Goal: Information Seeking & Learning: Learn about a topic

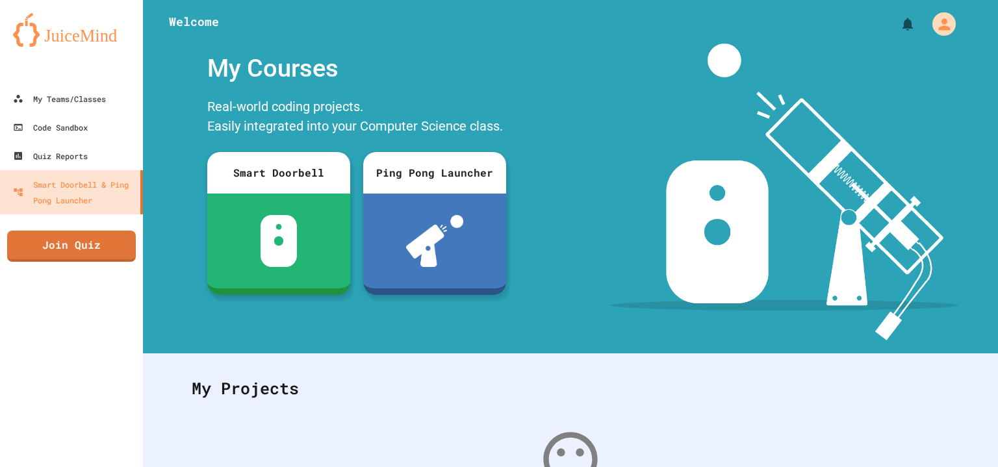
click at [875, 37] on div at bounding box center [916, 24] width 83 height 30
click at [118, 96] on link "My Teams/Classes" at bounding box center [71, 98] width 147 height 29
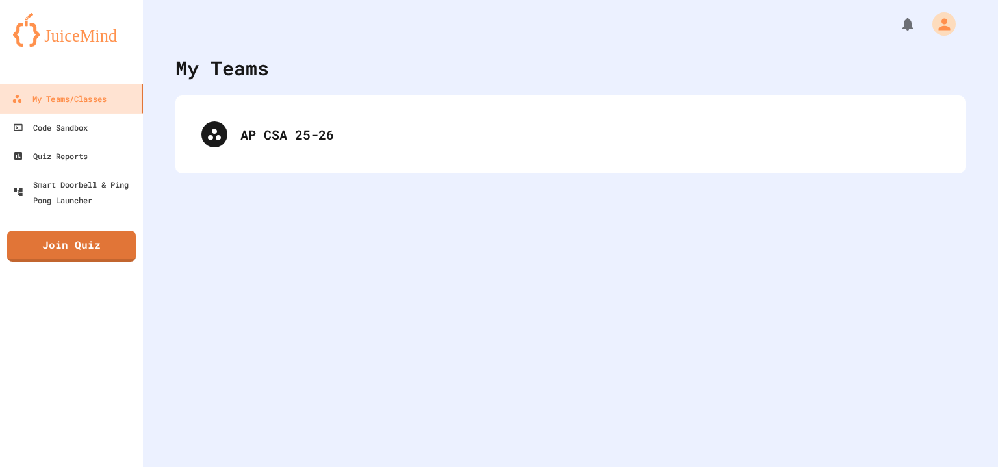
click at [340, 88] on div "My Teams AP CSA 25-26" at bounding box center [570, 233] width 855 height 467
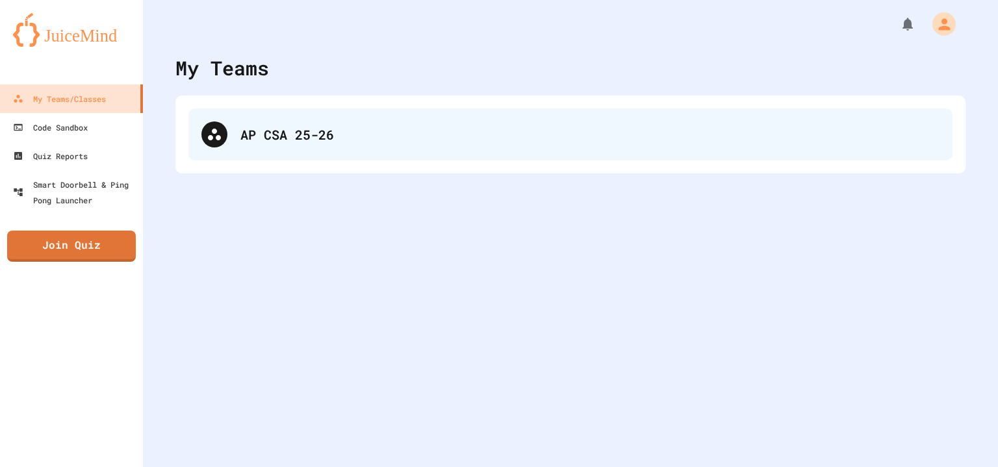
click at [342, 116] on div "AP CSA 25-26" at bounding box center [570, 134] width 764 height 52
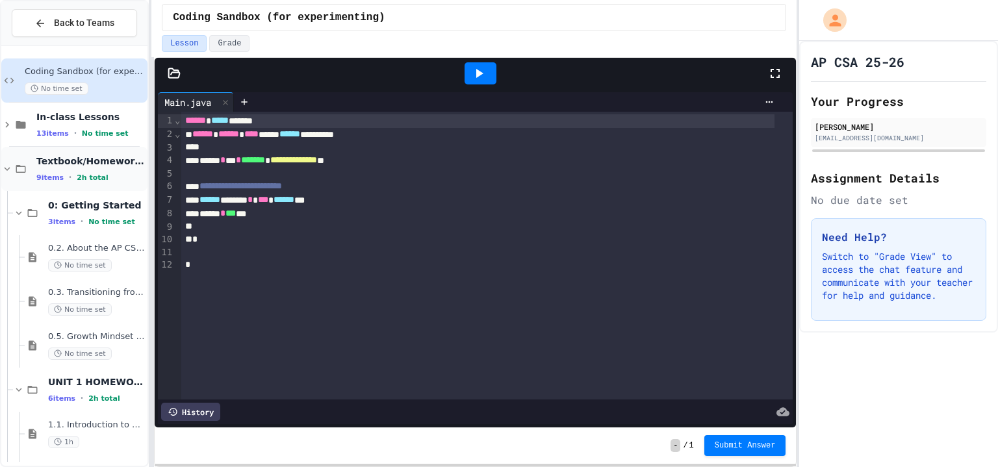
scroll to position [34, 0]
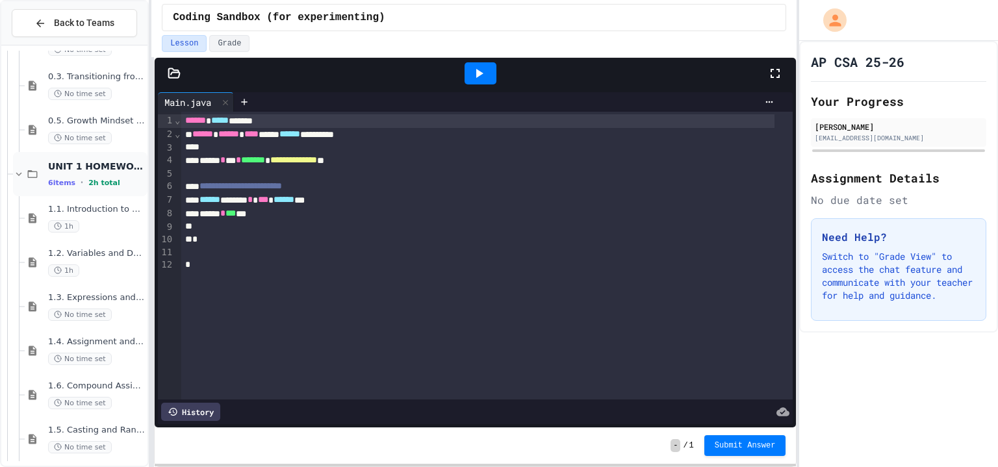
click at [71, 163] on span "UNIT 1 HOMEWORK (DUE BEFORE UNIT 1 TEST)" at bounding box center [96, 166] width 97 height 12
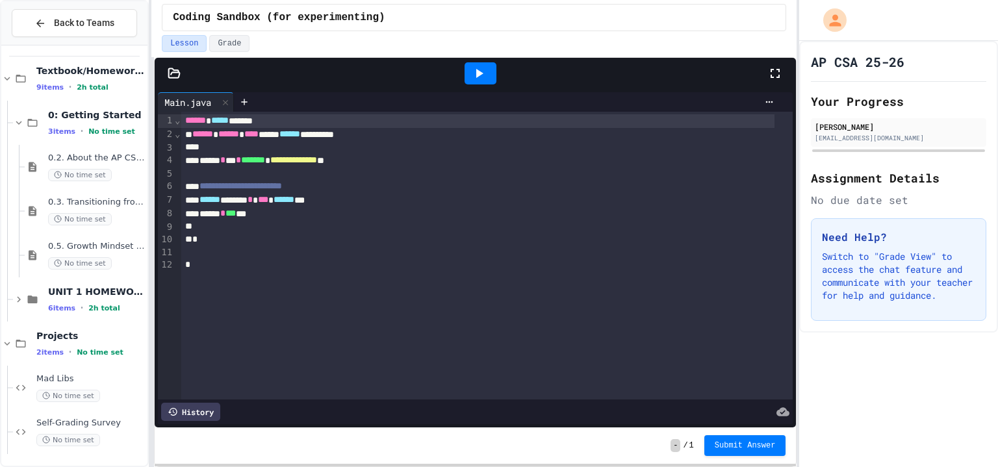
scroll to position [75, 0]
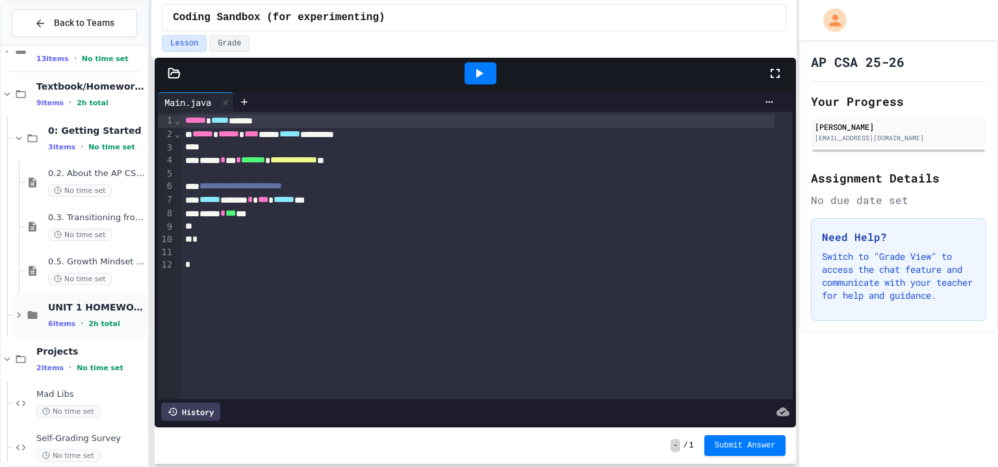
click at [34, 316] on icon at bounding box center [33, 315] width 10 height 8
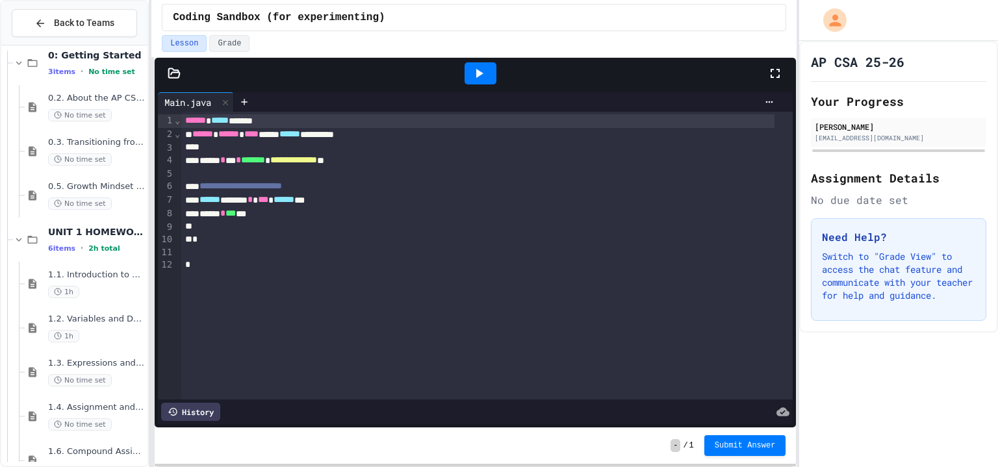
scroll to position [154, 0]
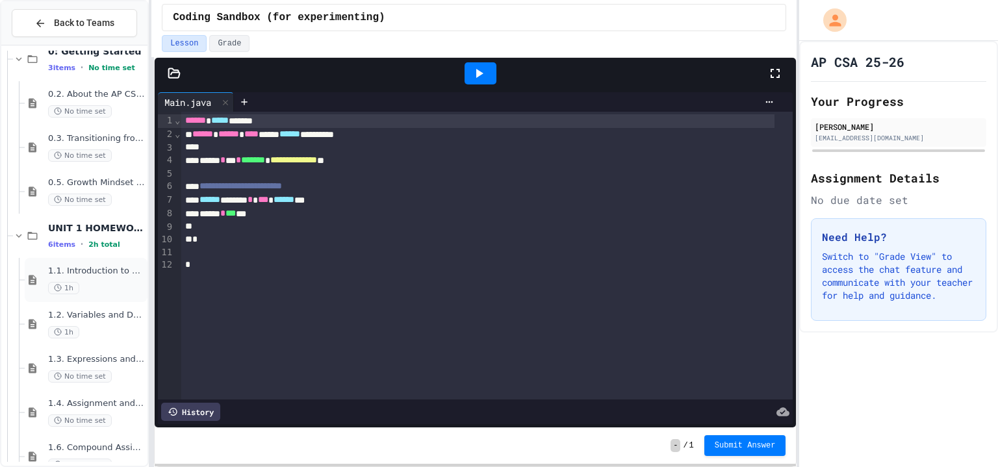
click at [87, 288] on div "1h" at bounding box center [96, 288] width 97 height 12
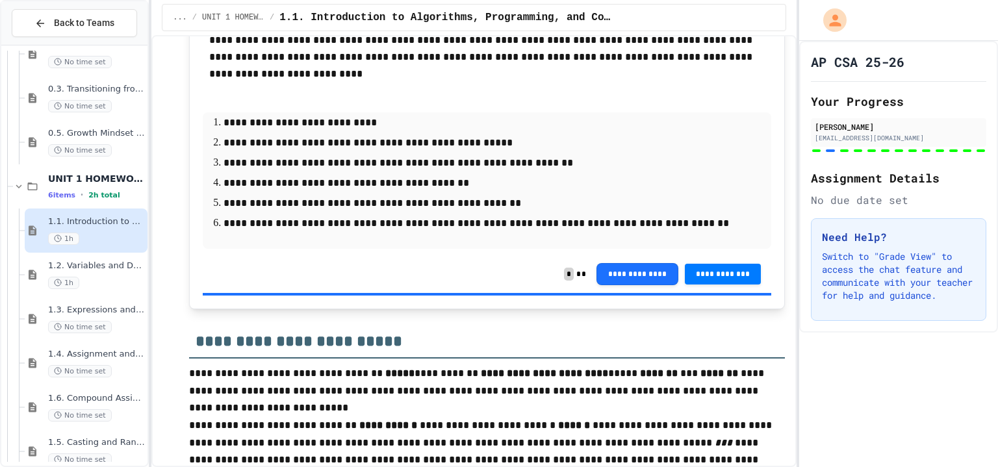
scroll to position [1405, 0]
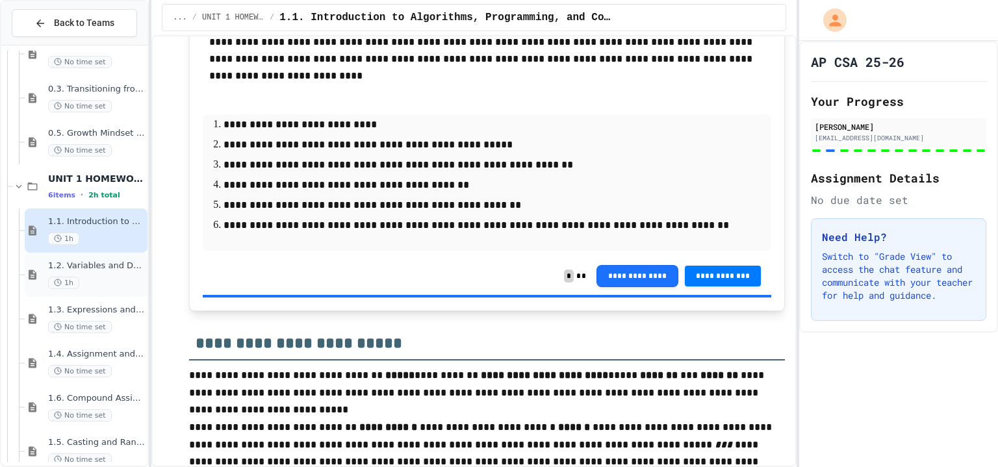
click at [90, 268] on span "1.2. Variables and Data Types" at bounding box center [96, 265] width 97 height 11
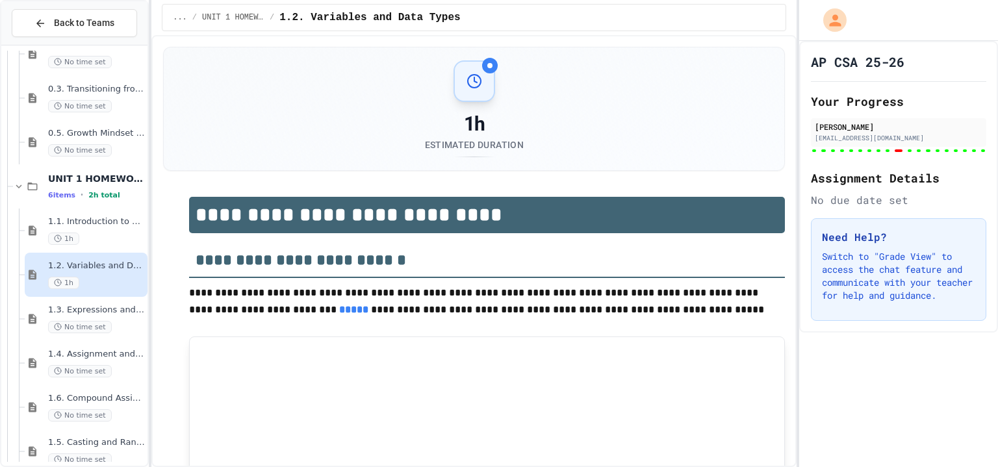
type input "******"
type input "********"
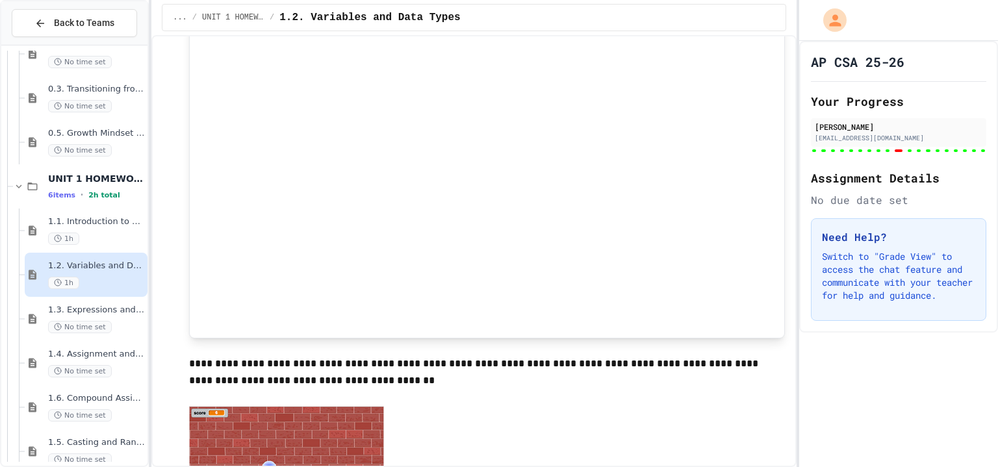
type input "***"
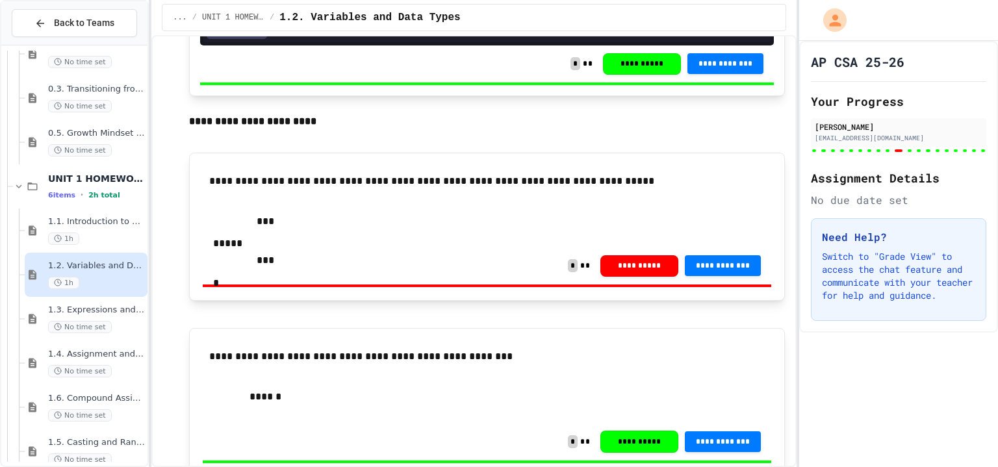
scroll to position [6001, 0]
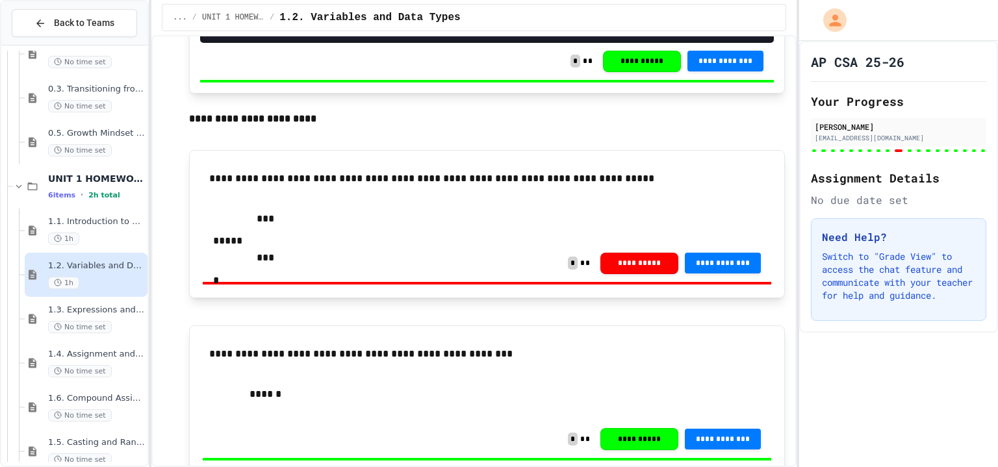
click at [317, 249] on input "***" at bounding box center [265, 257] width 104 height 17
type input "**"
click at [699, 257] on span "**********" at bounding box center [723, 262] width 56 height 10
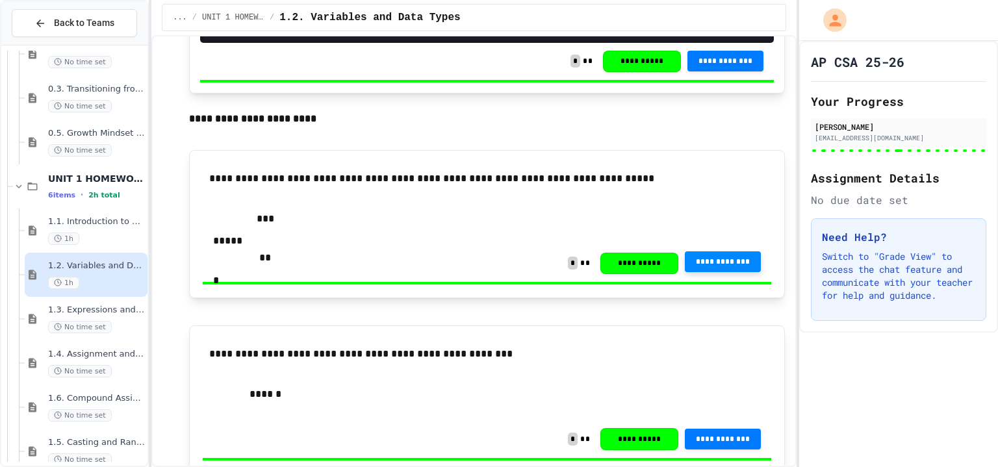
click at [97, 305] on span "1.3. Expressions and Output [New]" at bounding box center [96, 310] width 97 height 11
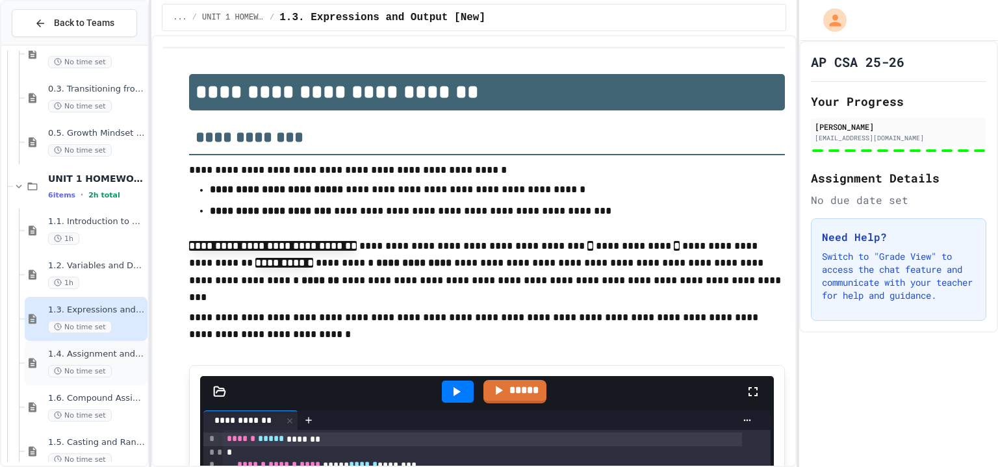
click at [104, 353] on span "1.4. Assignment and Input" at bounding box center [96, 354] width 97 height 11
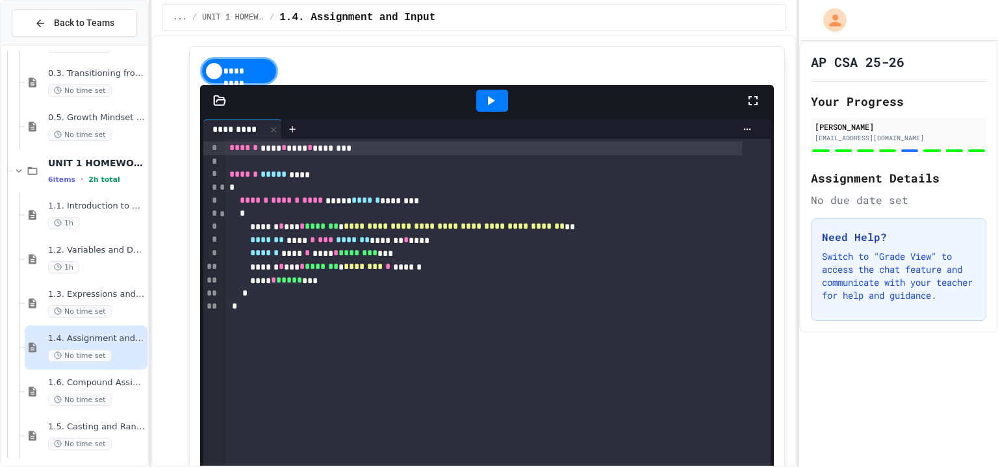
scroll to position [4386, 0]
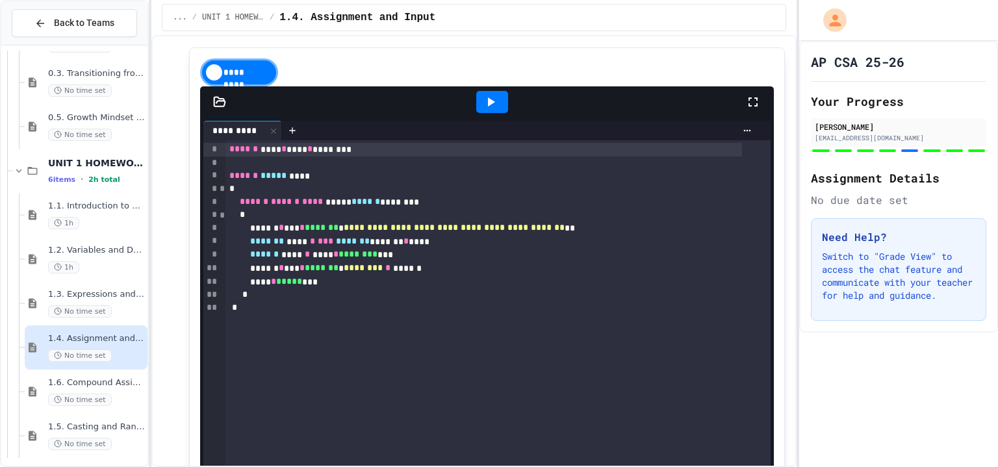
click at [490, 110] on icon at bounding box center [491, 102] width 16 height 16
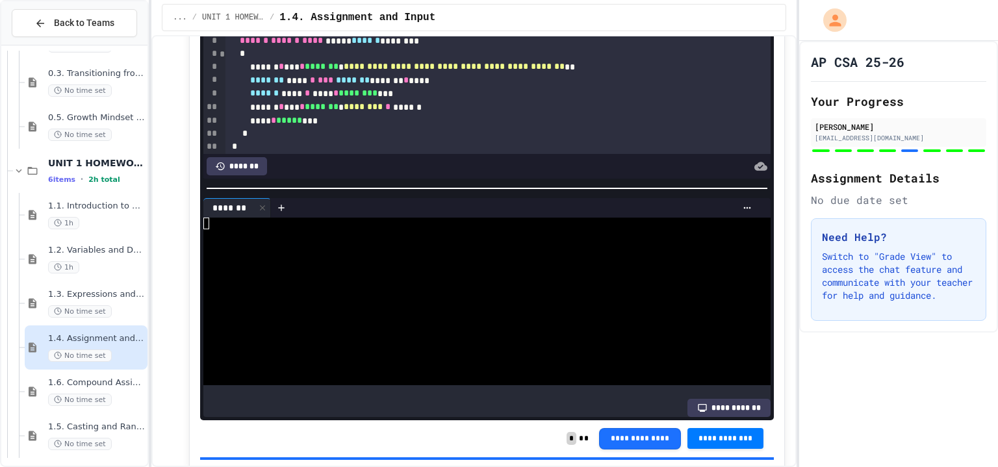
scroll to position [4543, 0]
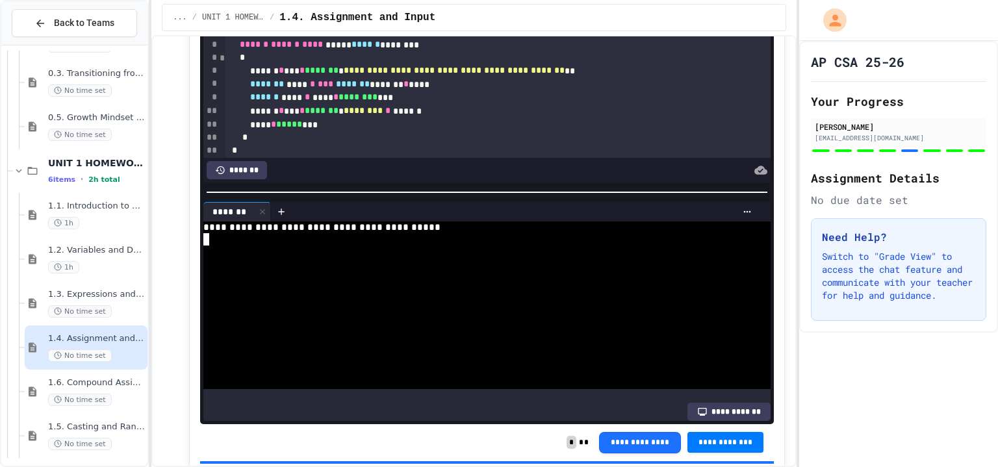
type textarea "*"
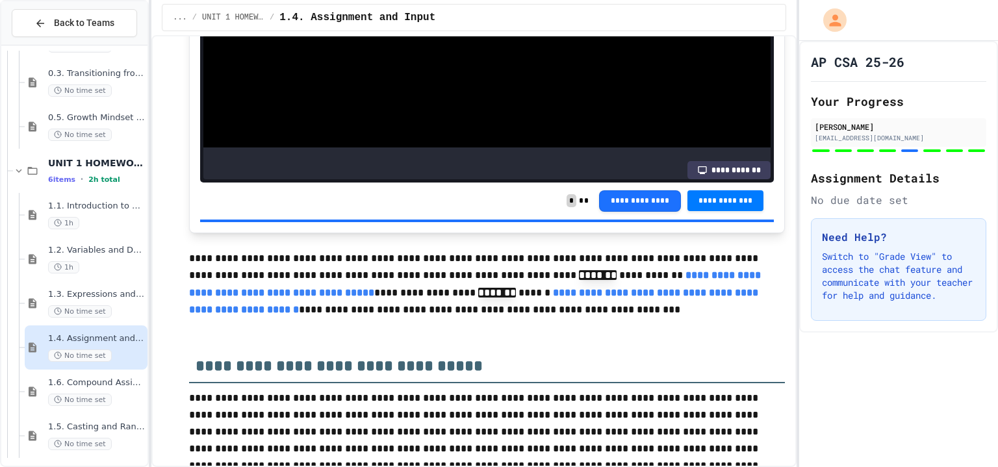
scroll to position [4784, 0]
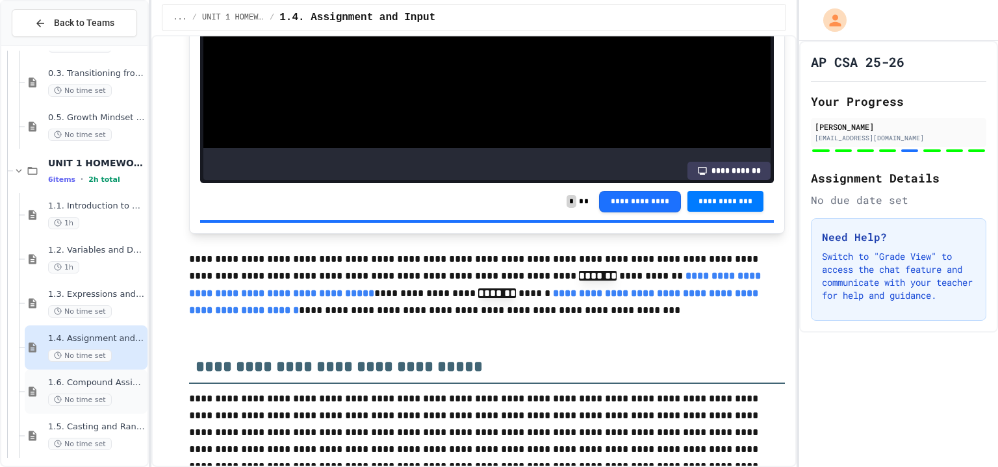
click at [94, 383] on span "1.6. Compound Assignment Operators" at bounding box center [96, 382] width 97 height 11
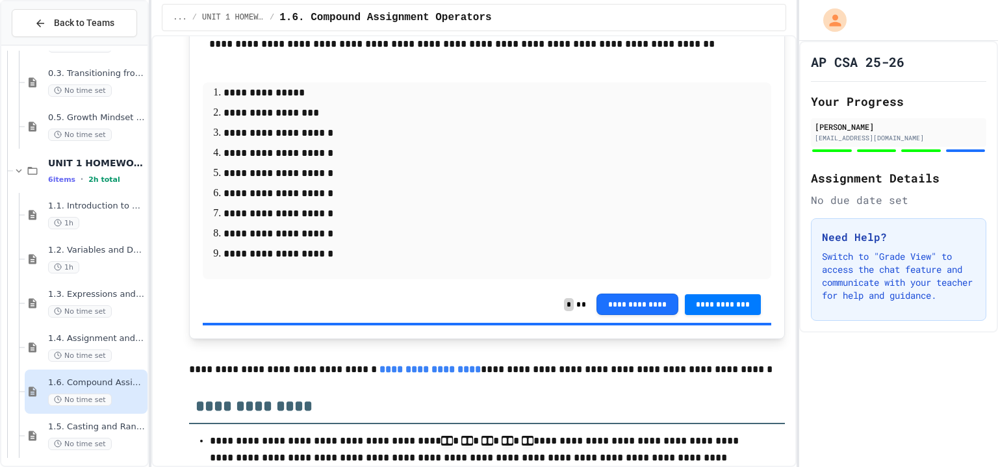
scroll to position [3283, 0]
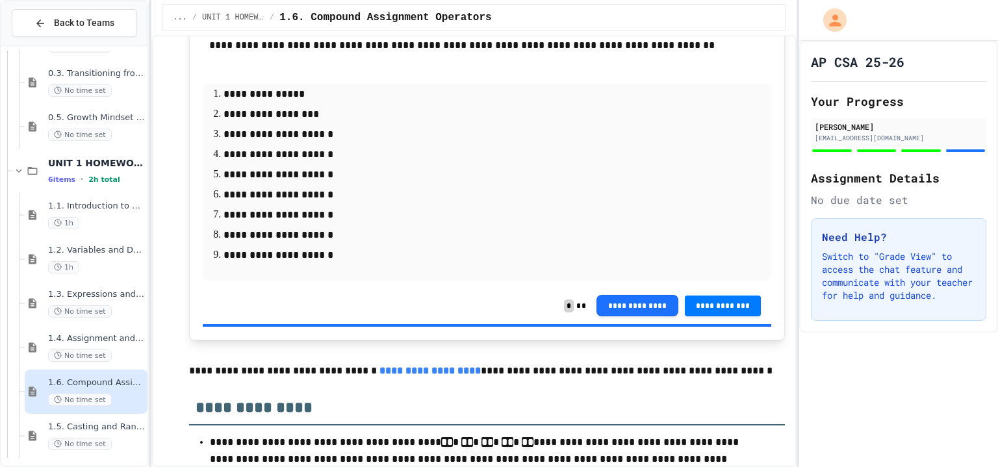
click at [290, 143] on p "**********" at bounding box center [482, 134] width 518 height 17
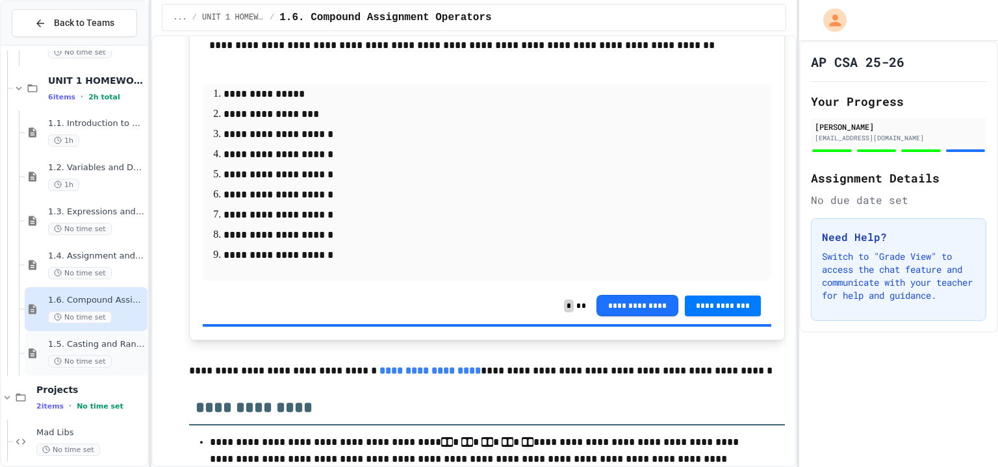
click at [116, 360] on div "No time set" at bounding box center [96, 361] width 97 height 12
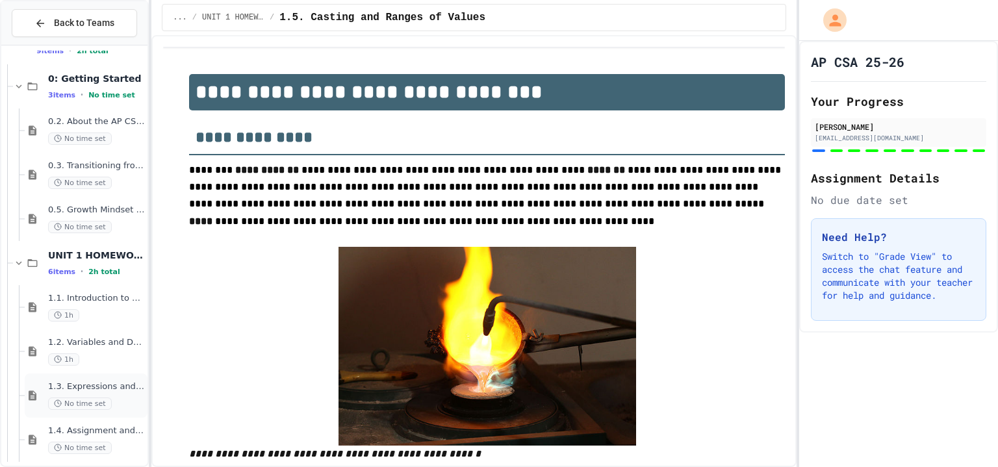
scroll to position [124, 0]
click at [101, 267] on div "UNIT 1 HOMEWORK (DUE BEFORE UNIT 1 TEST) 6 items • 2h total" at bounding box center [96, 265] width 97 height 27
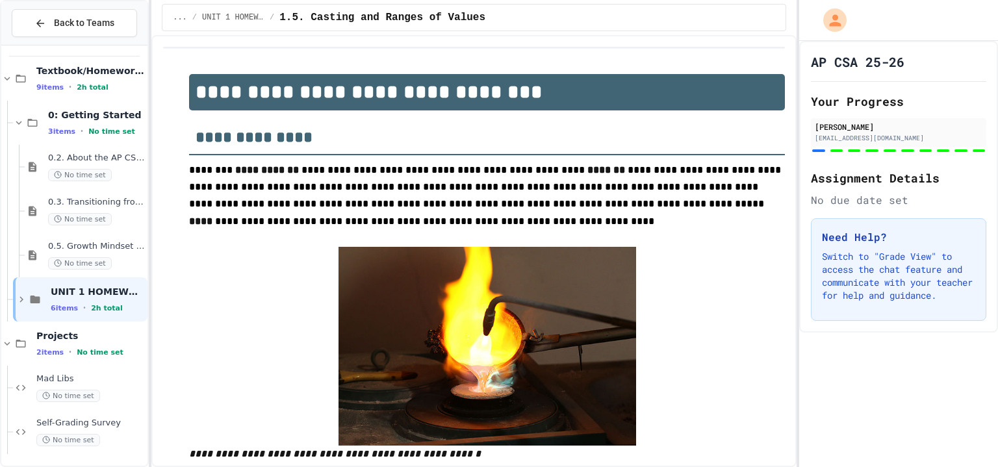
scroll to position [75, 0]
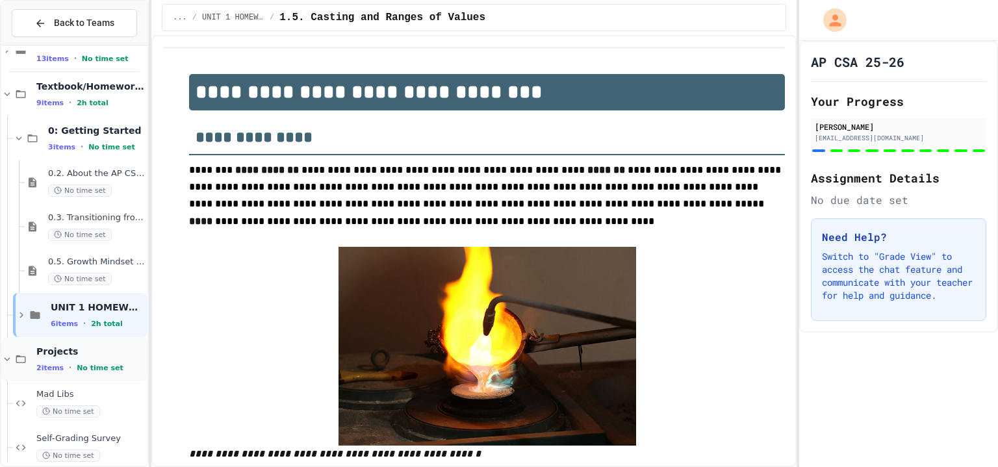
click at [72, 356] on span "Projects" at bounding box center [90, 351] width 108 height 12
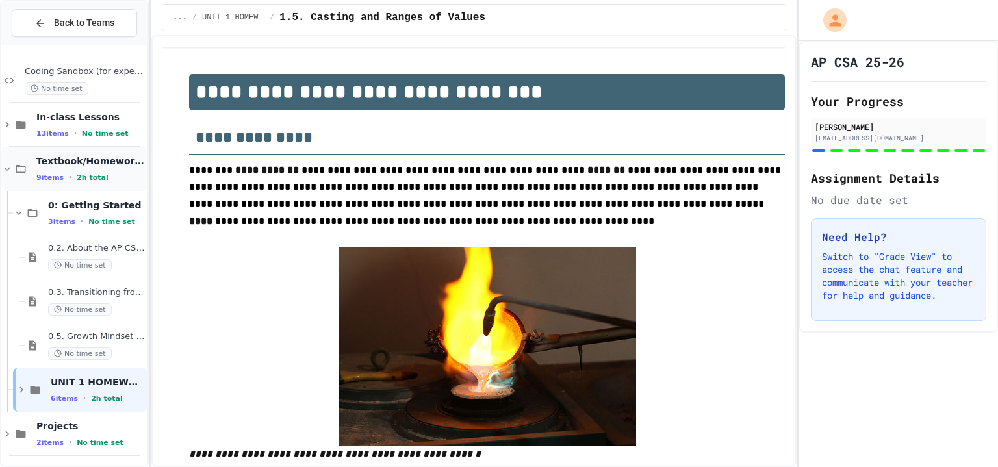
click at [70, 163] on span "Textbook/Homework (CSAwesome)" at bounding box center [90, 161] width 108 height 12
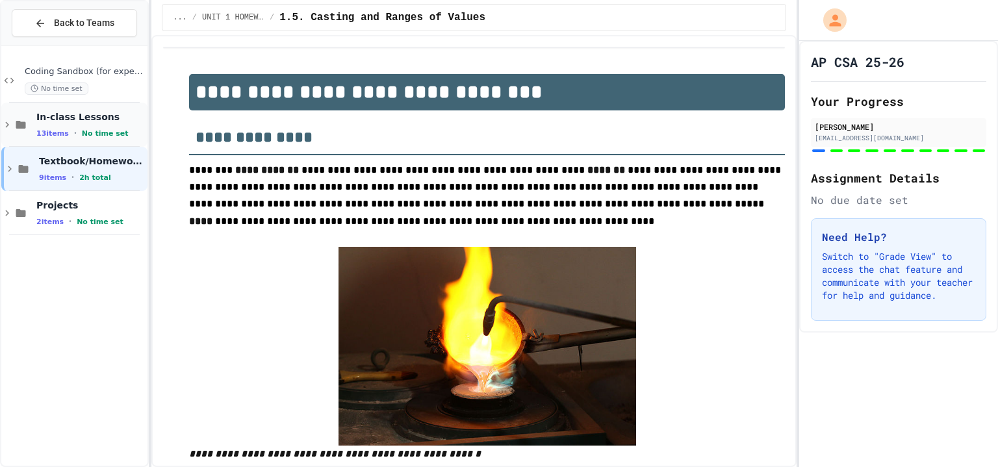
click at [114, 120] on span "In-class Lessons" at bounding box center [90, 117] width 108 height 12
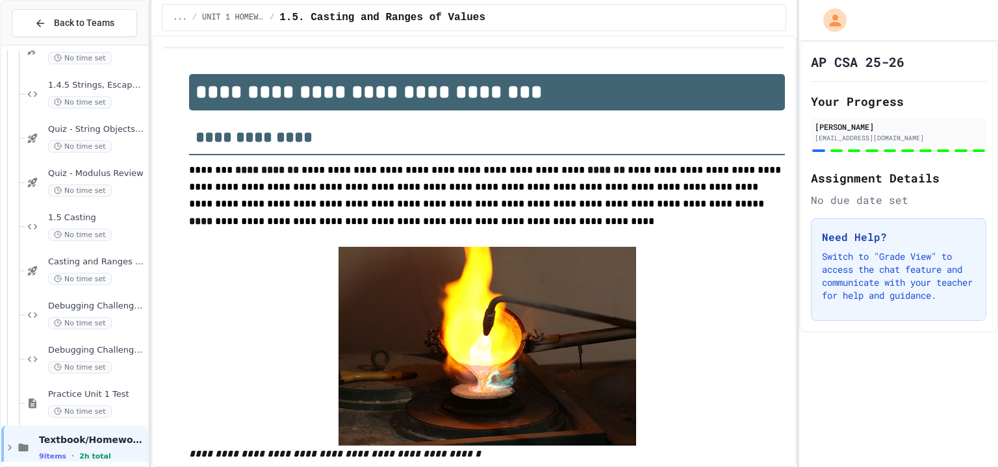
scroll to position [358, 0]
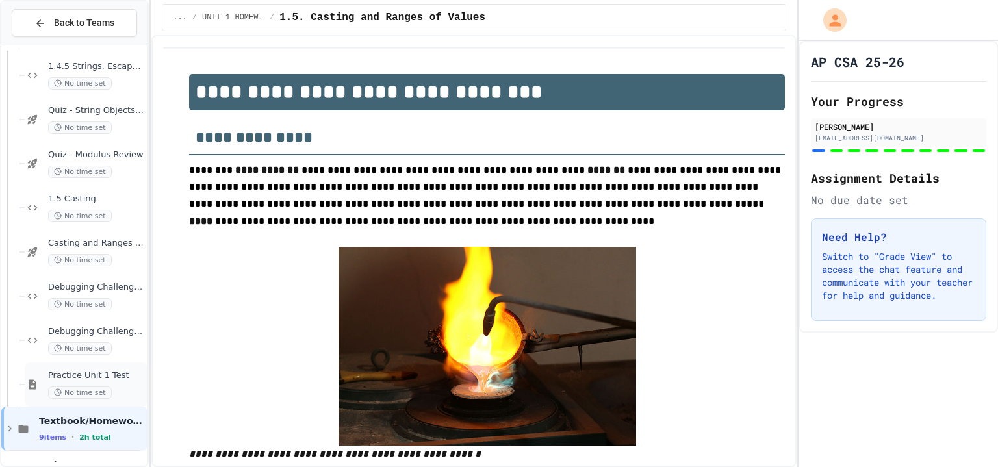
click at [112, 373] on span "Practice Unit 1 Test" at bounding box center [96, 375] width 97 height 11
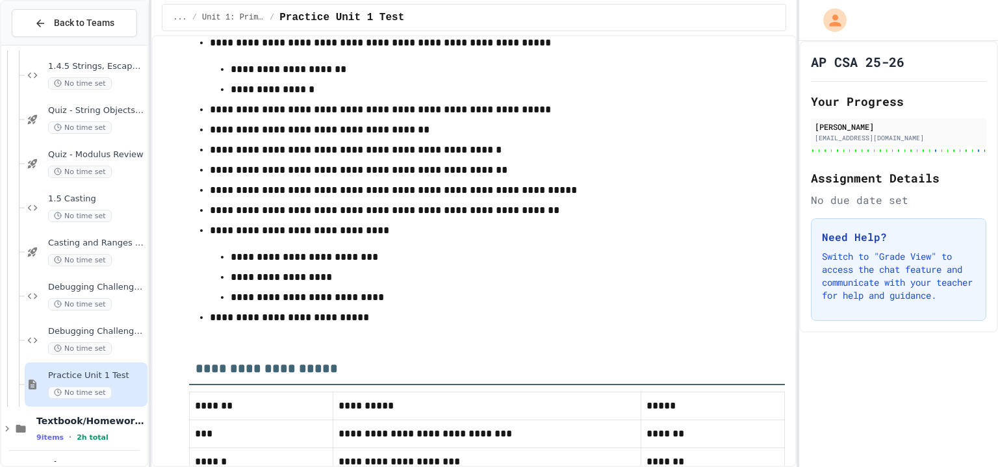
scroll to position [107, 0]
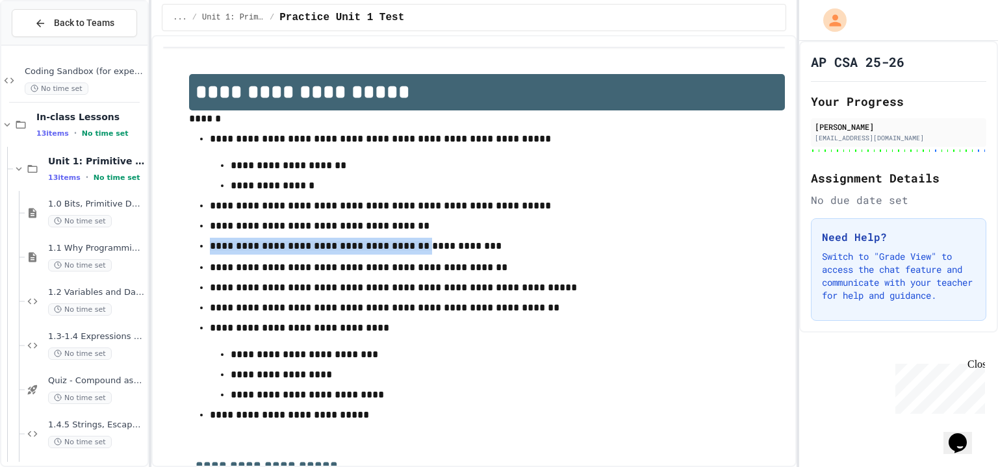
drag, startPoint x: 210, startPoint y: 245, endPoint x: 403, endPoint y: 244, distance: 192.9
click at [403, 244] on p "**********" at bounding box center [482, 247] width 545 height 18
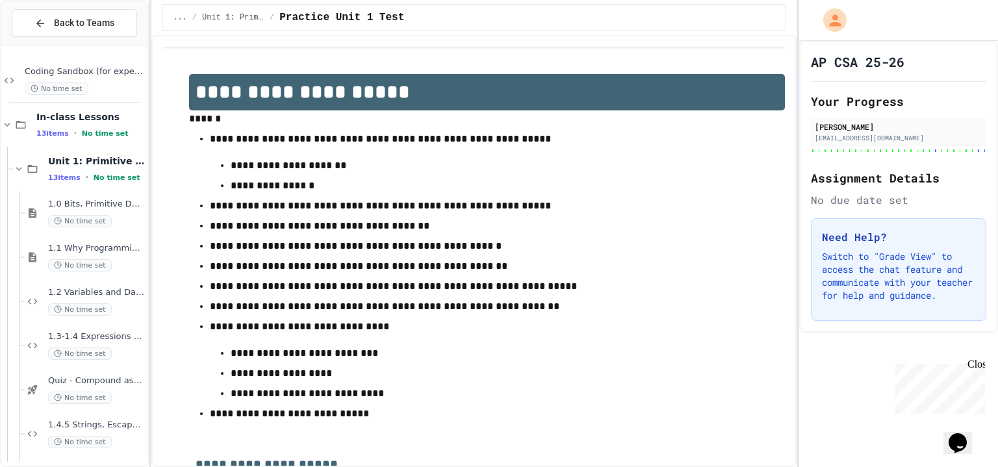
click at [608, 164] on p "**********" at bounding box center [482, 165] width 503 height 17
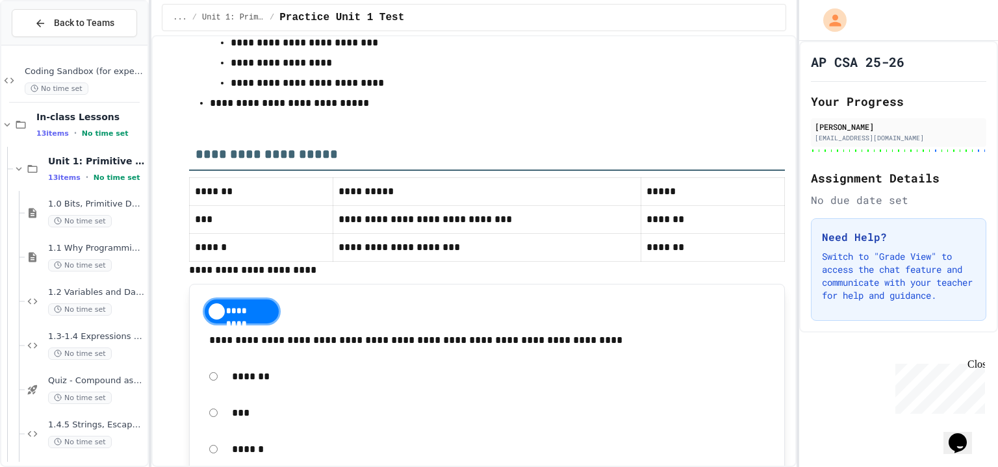
scroll to position [311, 0]
click at [101, 158] on span "Unit 1: Primitive Types" at bounding box center [96, 161] width 97 height 12
click at [115, 207] on span "1.0 Bits, Primitive Data Types, Remainder, PEMDAS" at bounding box center [96, 204] width 97 height 11
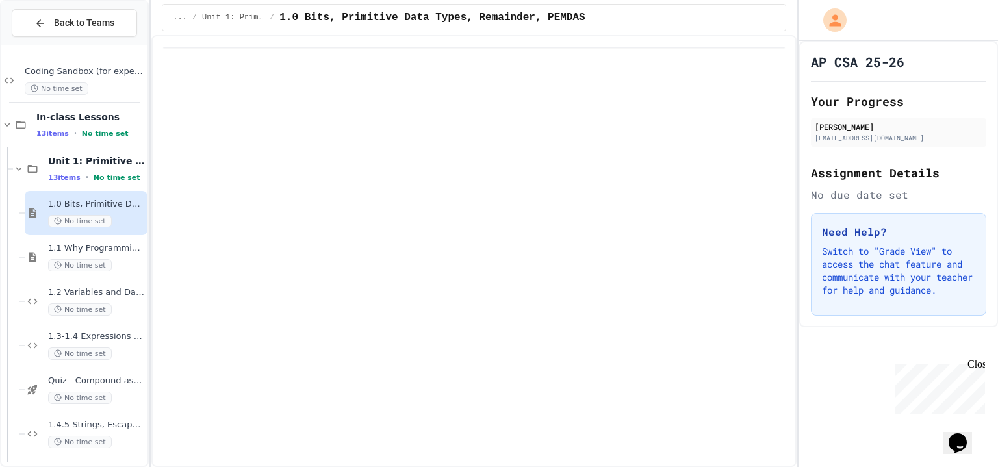
scroll to position [16, 0]
click at [113, 271] on div "1.1 Why Programming? Why Java? No time set" at bounding box center [86, 257] width 123 height 44
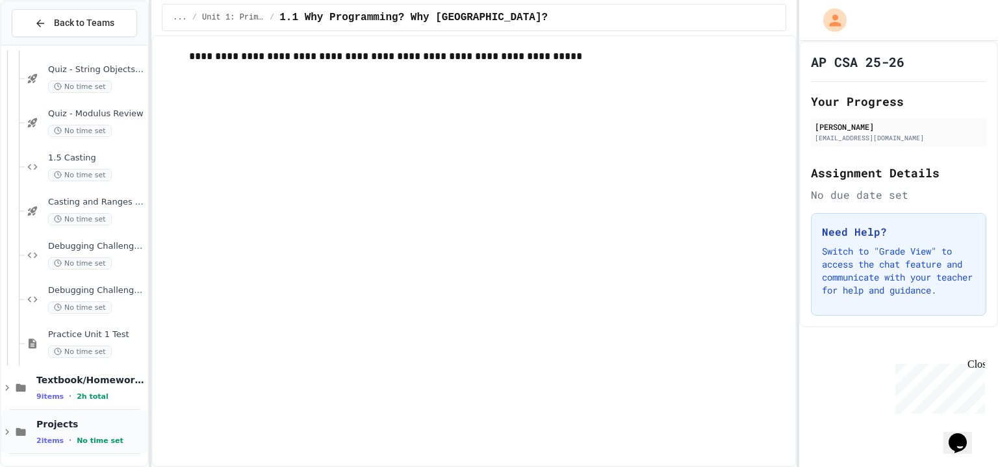
scroll to position [394, 0]
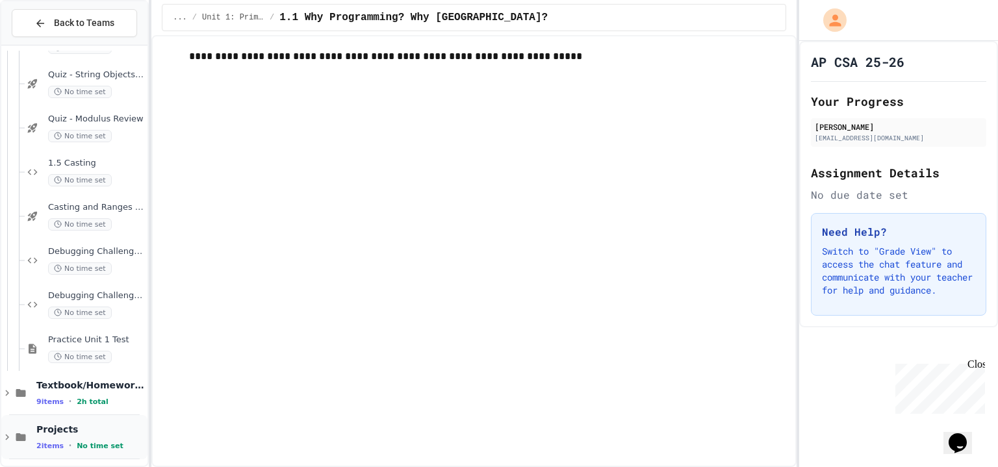
click at [80, 436] on div "Projects 2 items • No time set" at bounding box center [90, 436] width 108 height 27
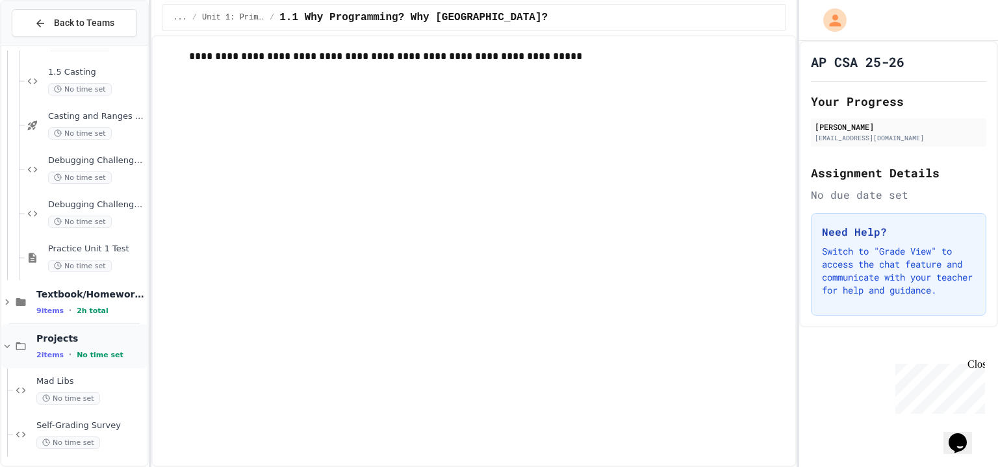
scroll to position [488, 0]
click at [104, 373] on span "Mad Libs" at bounding box center [90, 378] width 108 height 11
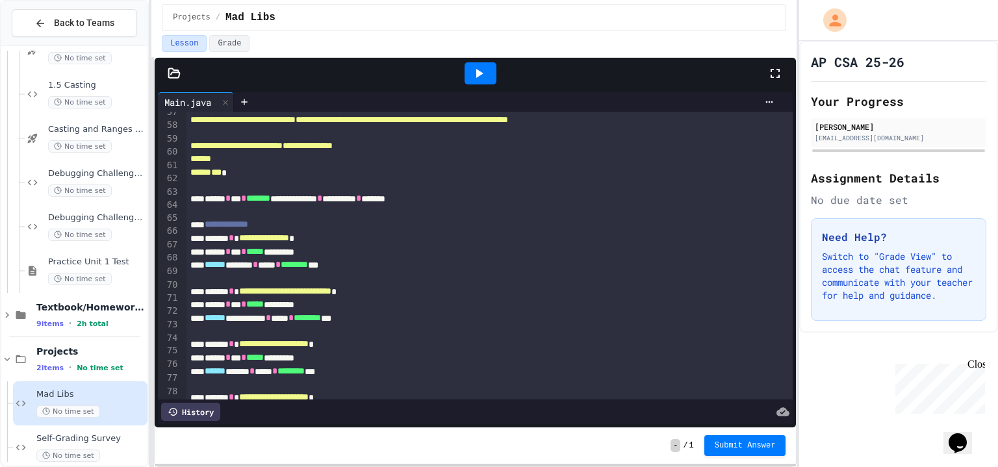
scroll to position [757, 0]
click at [104, 257] on span "Practice Unit 1 Test" at bounding box center [96, 262] width 97 height 11
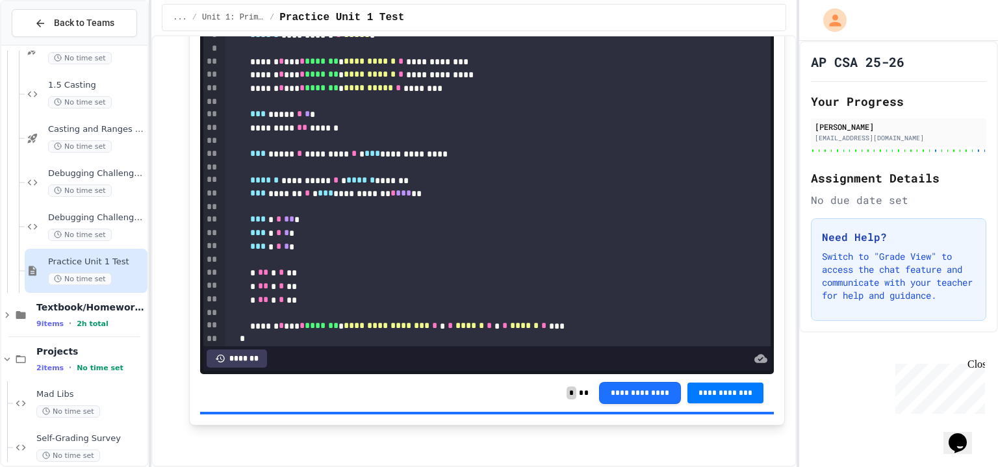
scroll to position [14939, 0]
click at [99, 379] on div "Projects 2 items • No time set" at bounding box center [74, 359] width 146 height 44
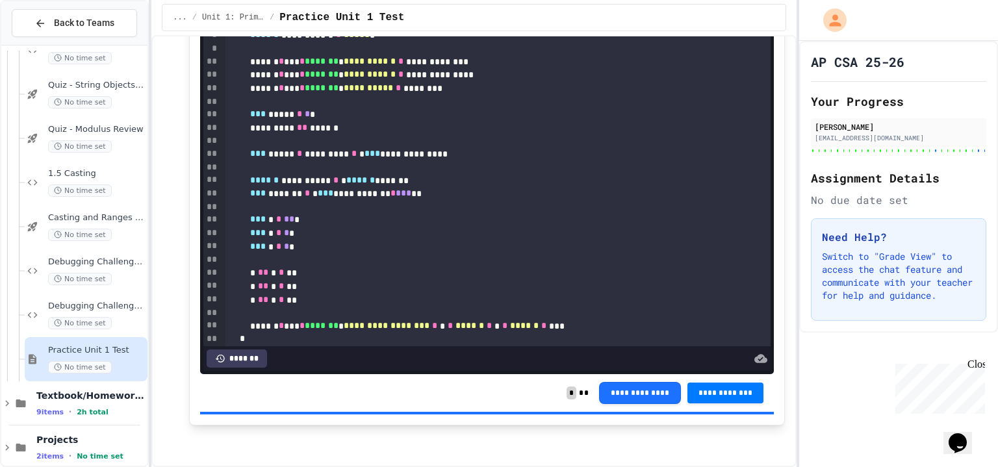
scroll to position [399, 0]
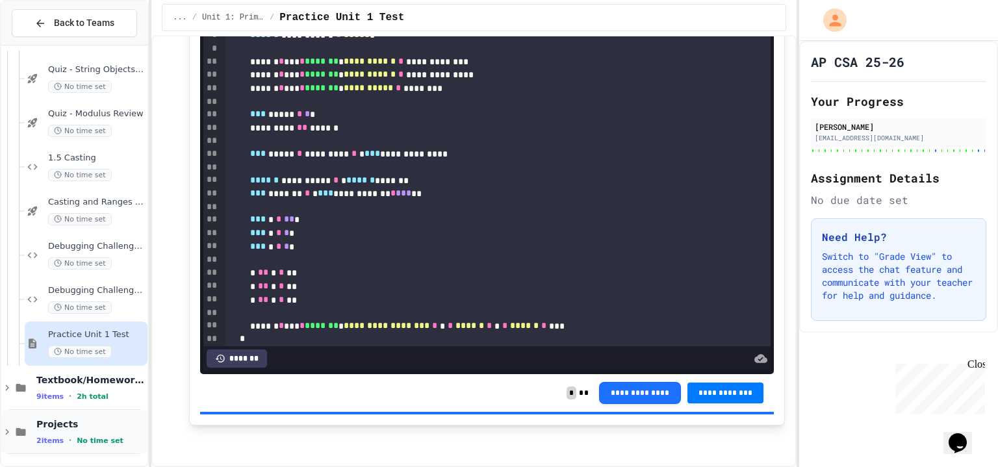
click at [91, 416] on div "Projects 2 items • No time set" at bounding box center [74, 432] width 146 height 44
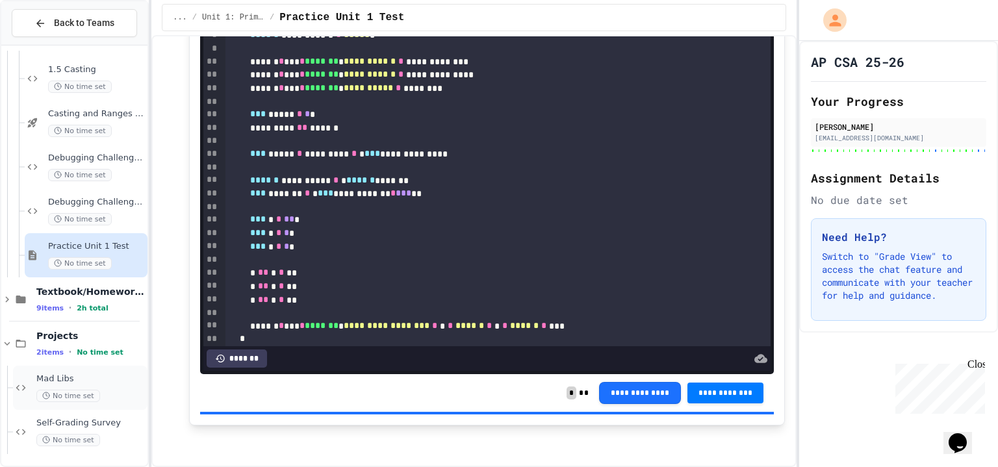
click at [108, 370] on div "Mad Libs No time set" at bounding box center [80, 388] width 134 height 44
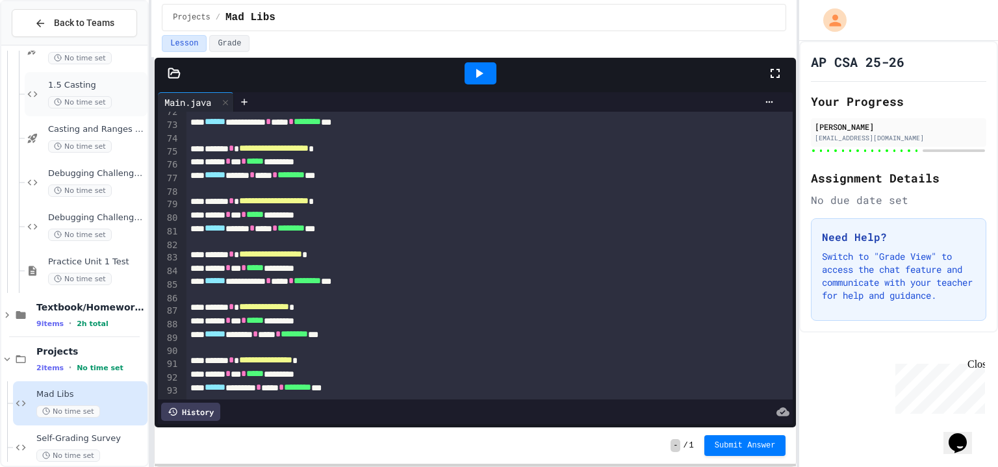
scroll to position [406, 0]
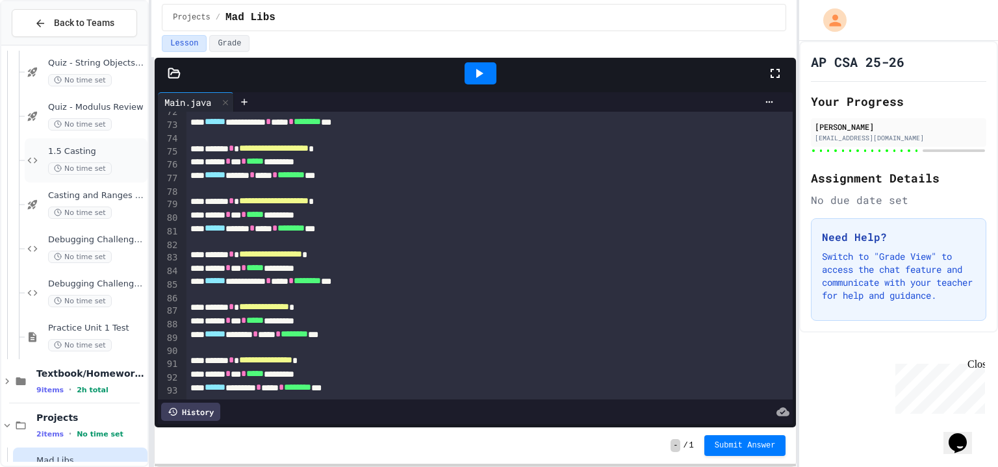
click at [135, 171] on div "No time set" at bounding box center [96, 168] width 97 height 12
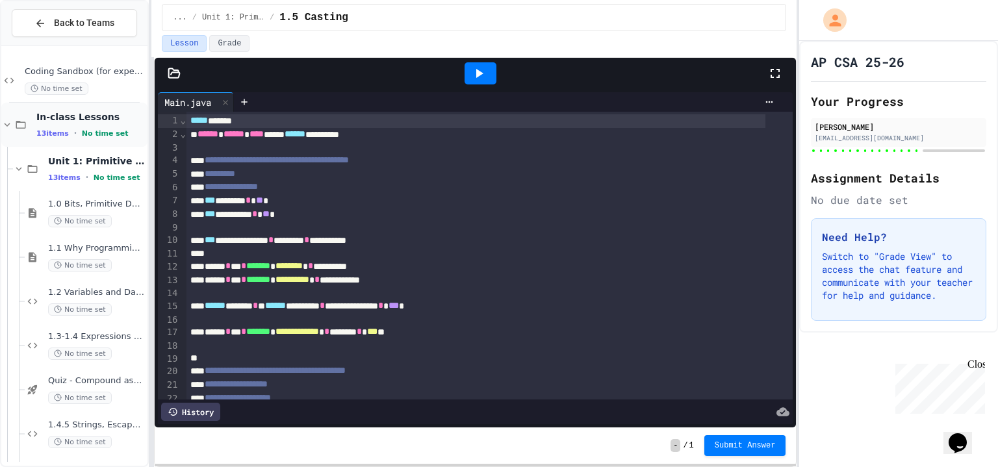
click at [109, 119] on span "In-class Lessons" at bounding box center [90, 117] width 108 height 12
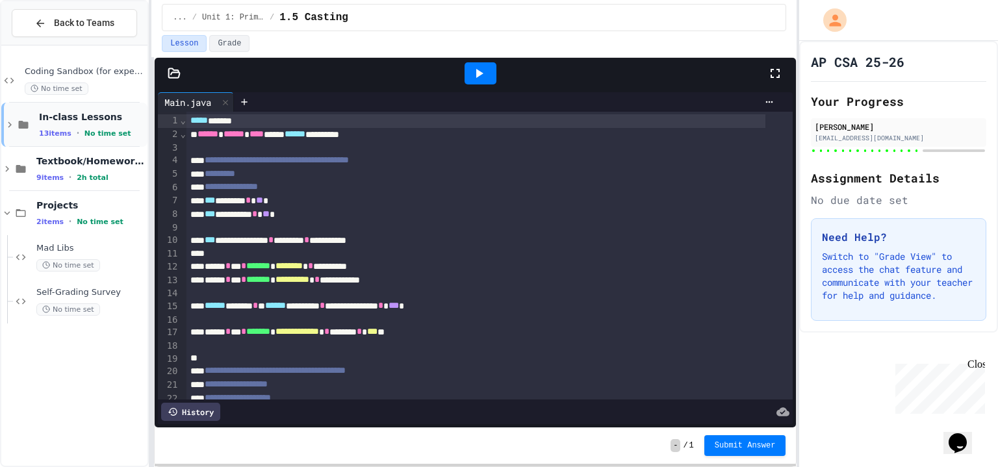
click at [105, 123] on div "In-class Lessons 13 items • No time set" at bounding box center [92, 124] width 106 height 27
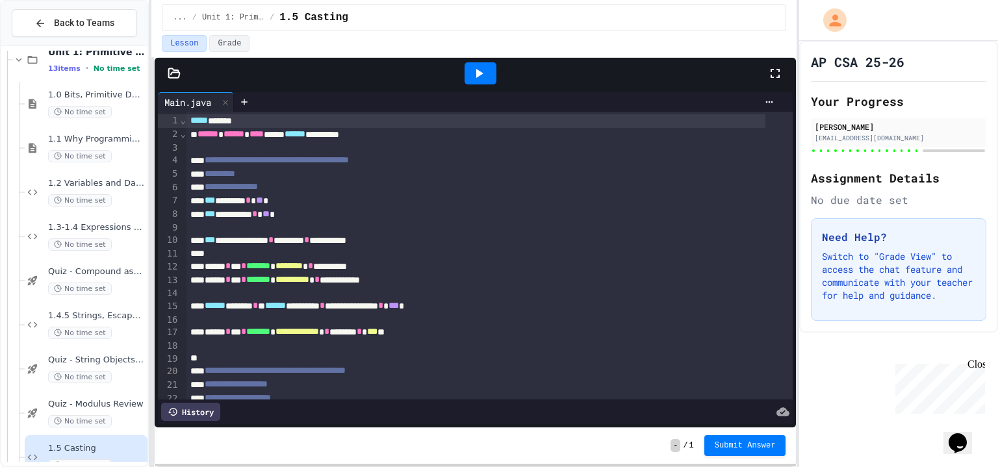
scroll to position [103, 0]
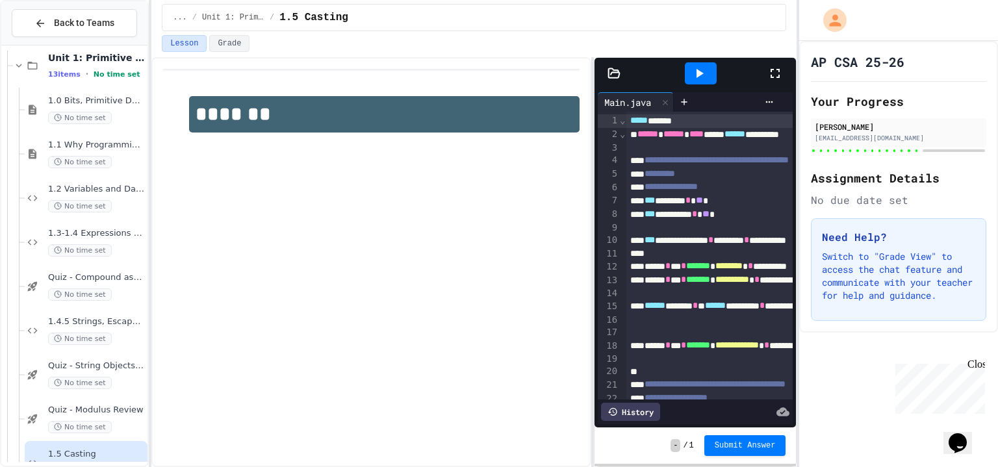
click at [785, 231] on div "**********" at bounding box center [473, 262] width 645 height 410
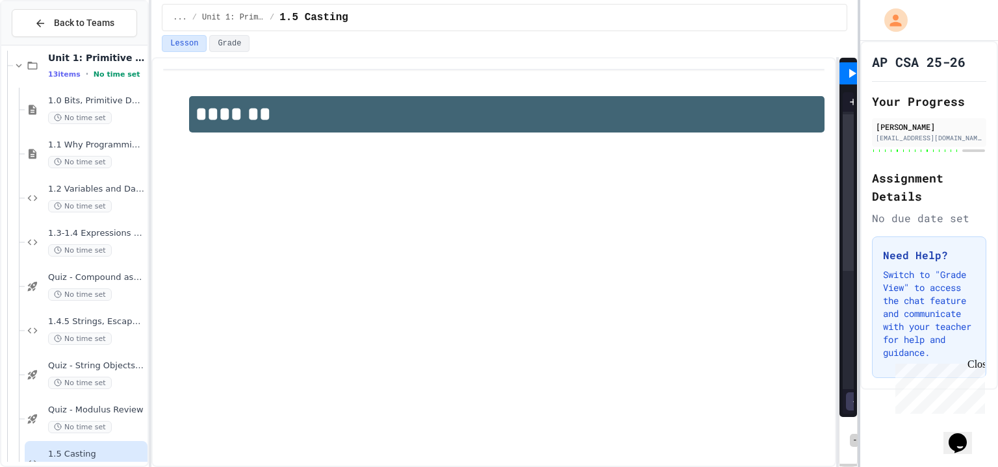
click at [860, 148] on div at bounding box center [858, 233] width 3 height 467
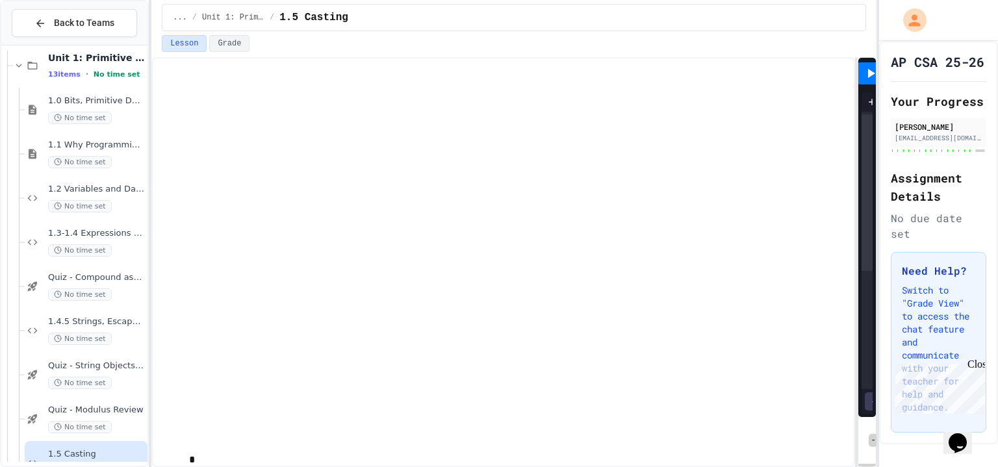
scroll to position [85, 0]
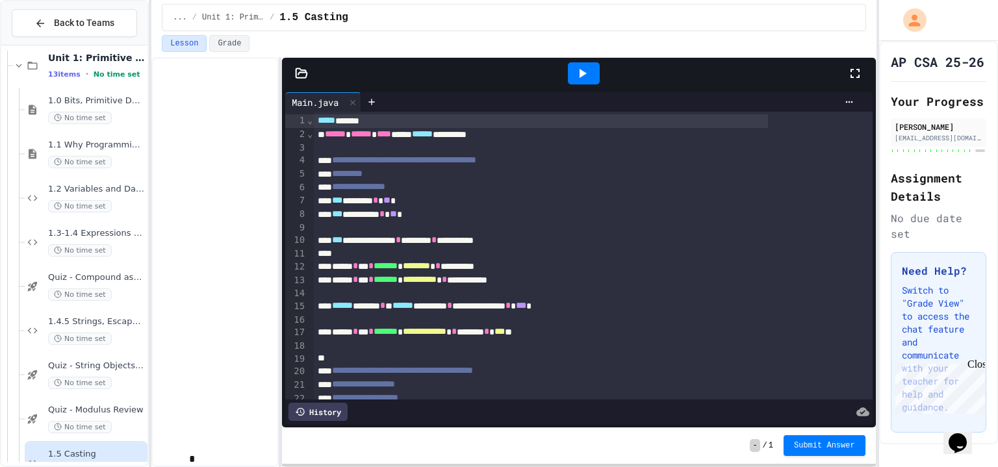
click at [219, 288] on div "**********" at bounding box center [513, 262] width 724 height 410
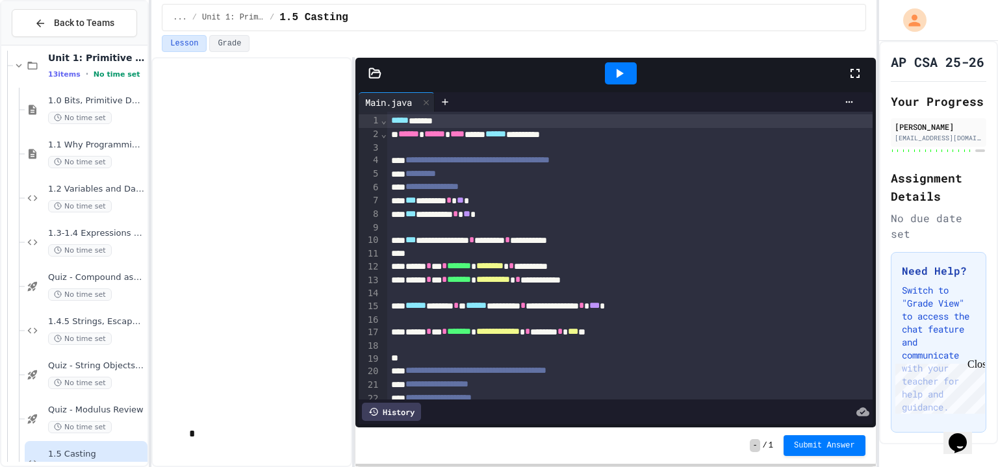
click at [368, 284] on div "**********" at bounding box center [513, 262] width 724 height 410
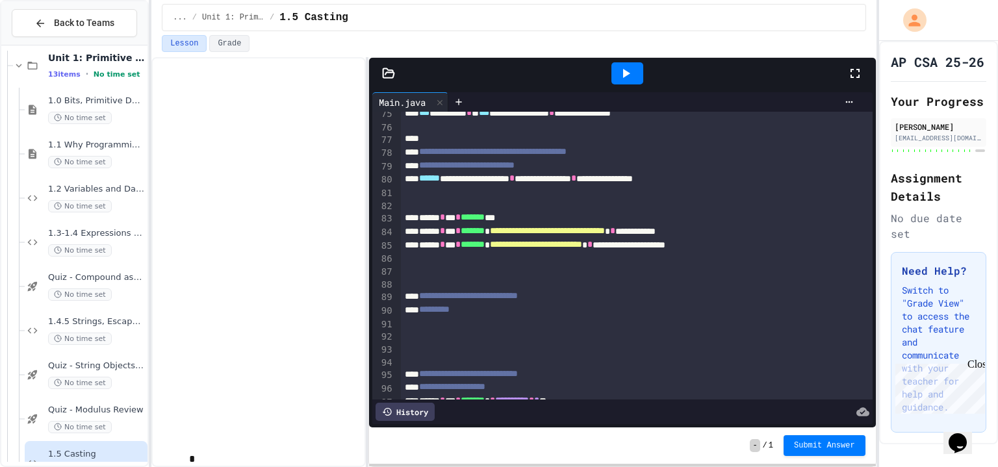
scroll to position [1148, 0]
